Goal: Check status: Check status

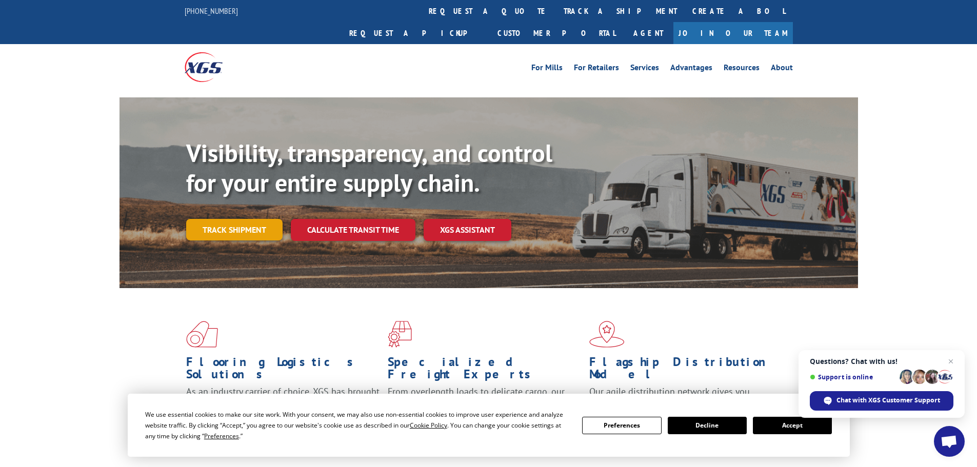
click at [261, 219] on link "Track shipment" at bounding box center [234, 230] width 96 height 22
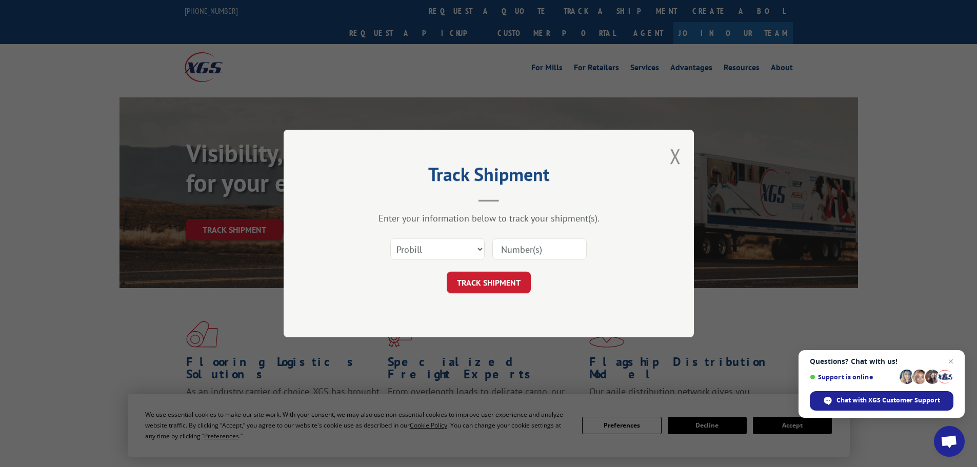
paste input "17664578"
type input "17664578"
click at [500, 290] on button "TRACK SHIPMENT" at bounding box center [489, 283] width 84 height 22
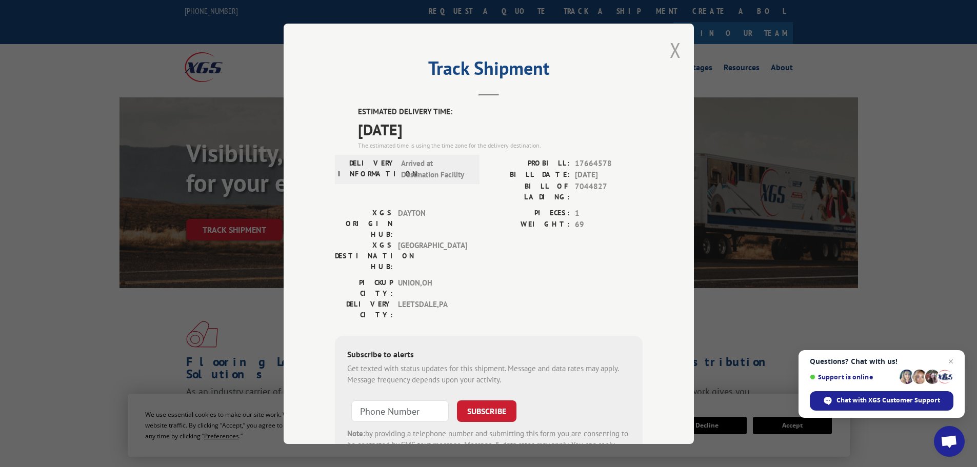
click at [671, 50] on button "Close modal" at bounding box center [675, 49] width 11 height 27
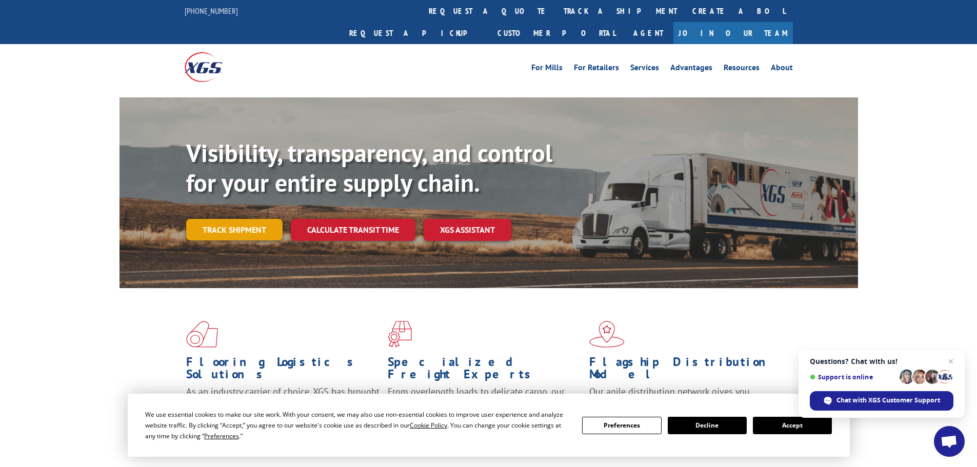
click at [258, 219] on link "Track shipment" at bounding box center [234, 230] width 96 height 22
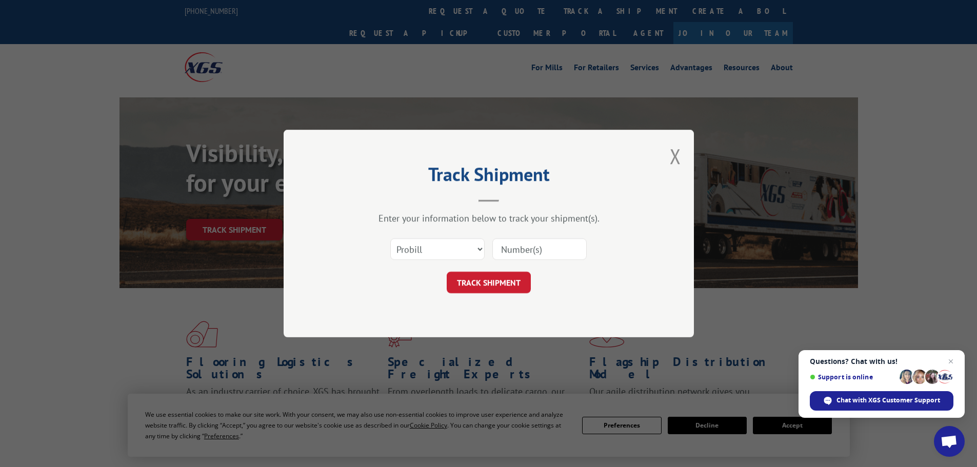
click at [551, 256] on input at bounding box center [539, 250] width 94 height 22
paste input "17665970"
type input "17665970"
click at [519, 287] on button "TRACK SHIPMENT" at bounding box center [489, 283] width 84 height 22
